Goal: Book appointment/travel/reservation

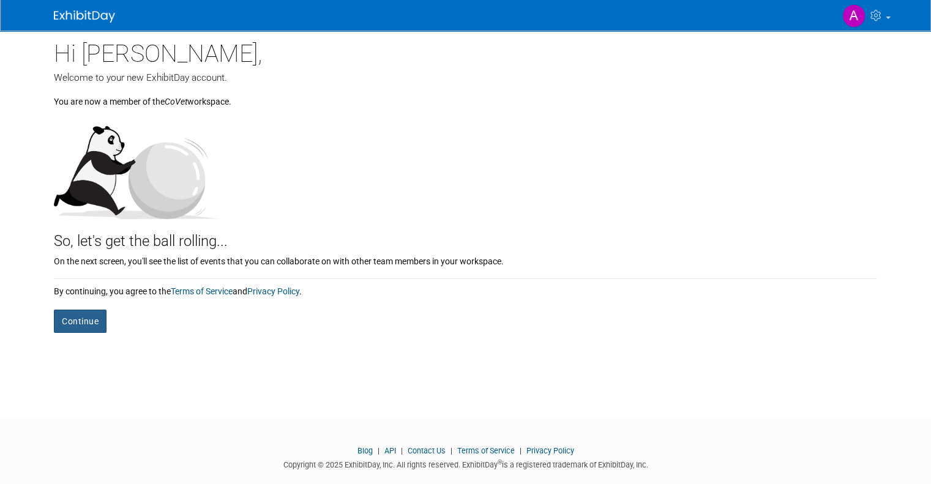
click at [73, 322] on button "Continue" at bounding box center [80, 321] width 53 height 23
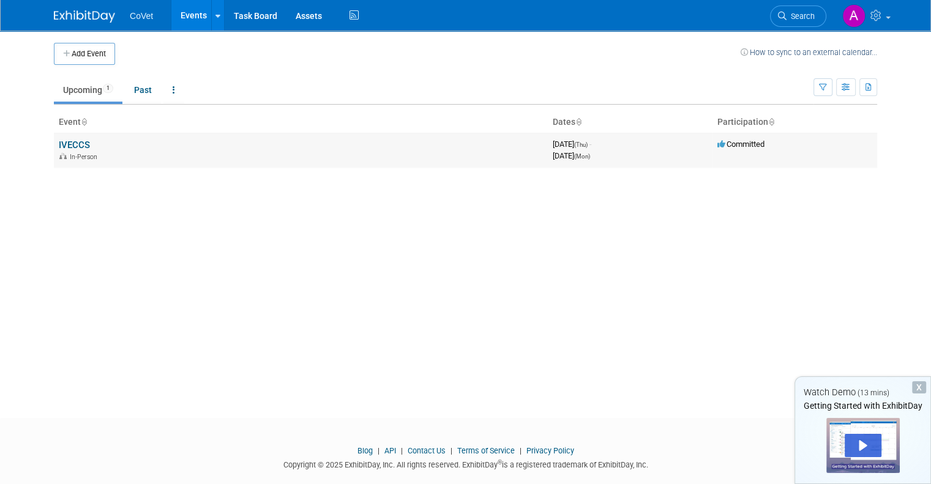
click at [72, 147] on link "IVECCS" at bounding box center [74, 145] width 31 height 11
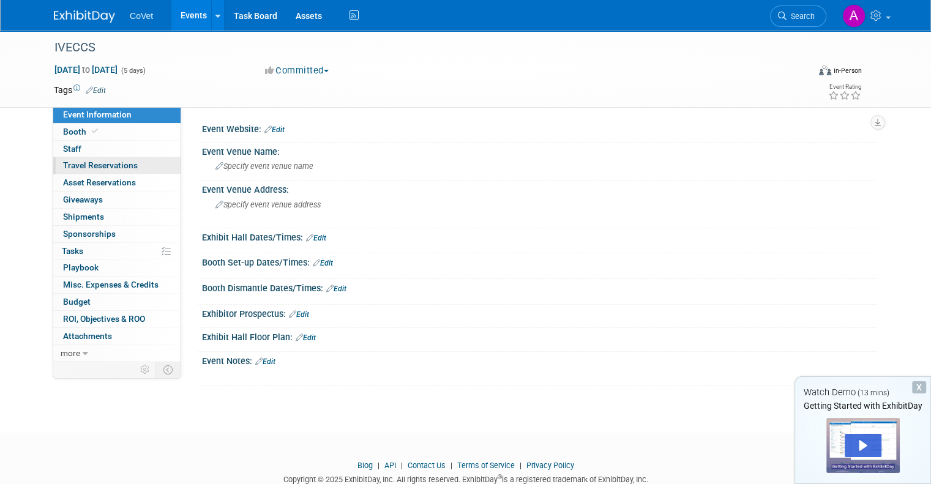
click at [115, 164] on span "Travel Reservations 0" at bounding box center [100, 165] width 75 height 10
